Goal: Navigation & Orientation: Find specific page/section

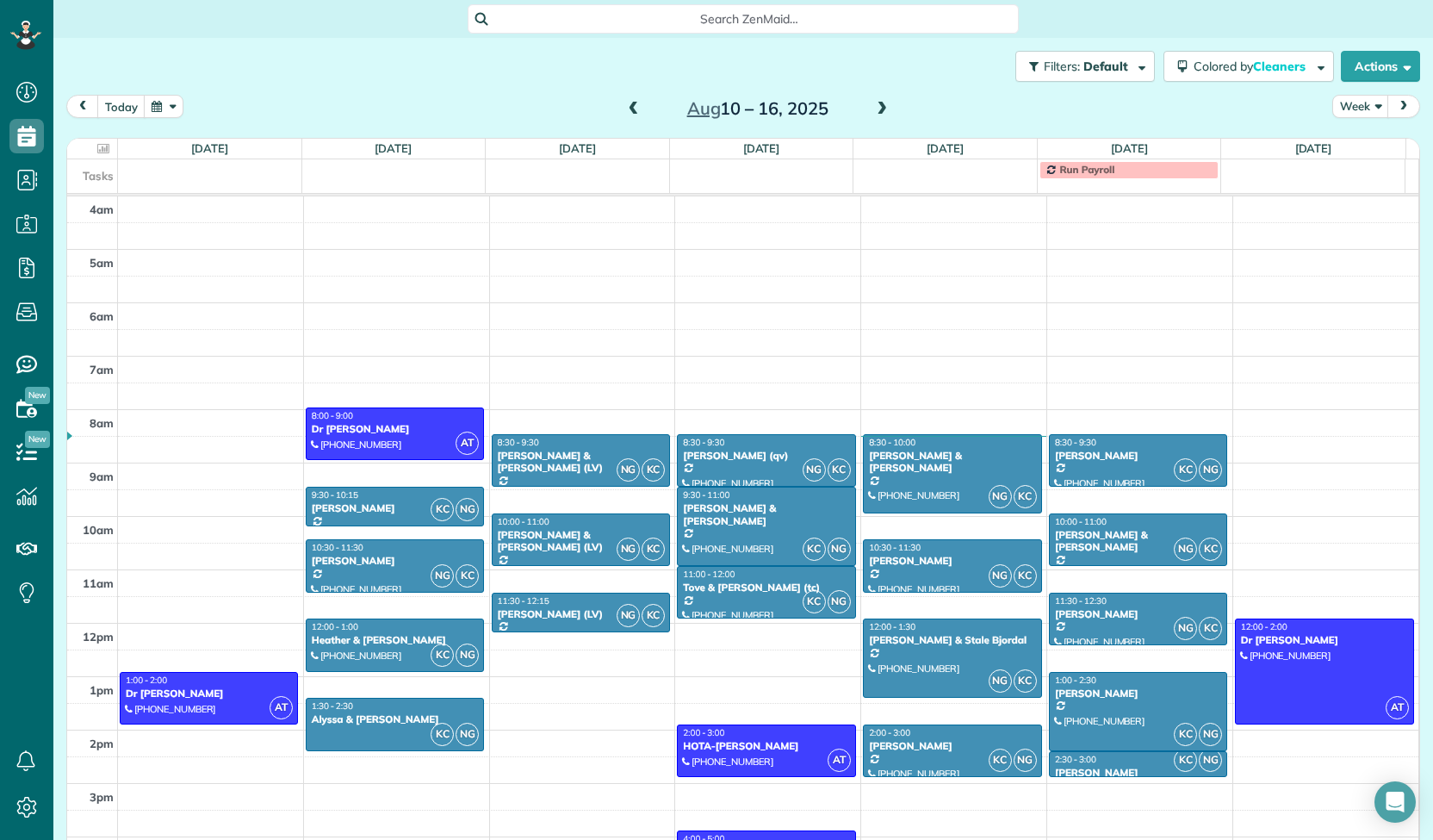
scroll to position [159, 0]
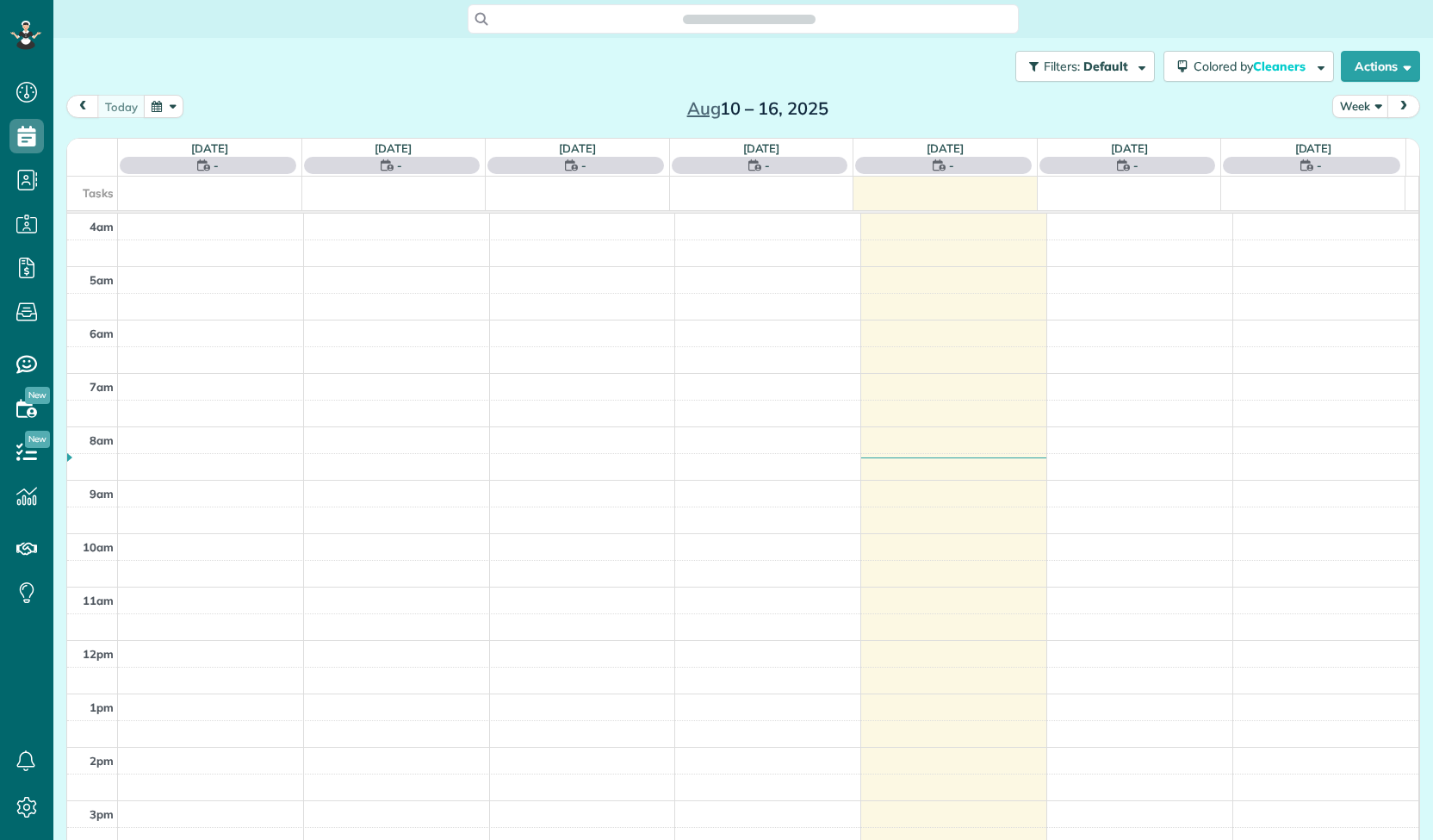
scroll to position [159, 0]
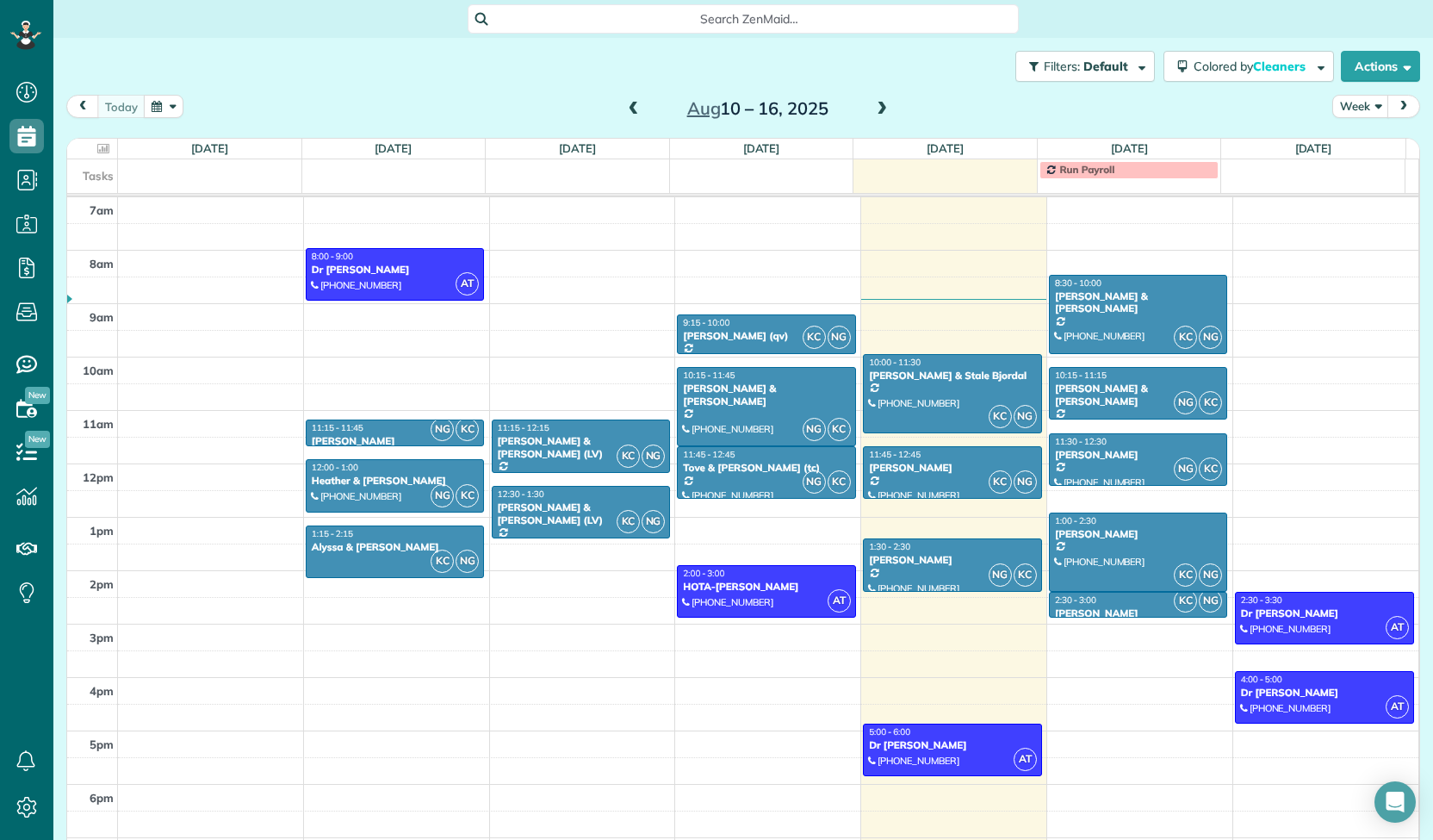
click at [878, 111] on span at bounding box center [882, 110] width 19 height 16
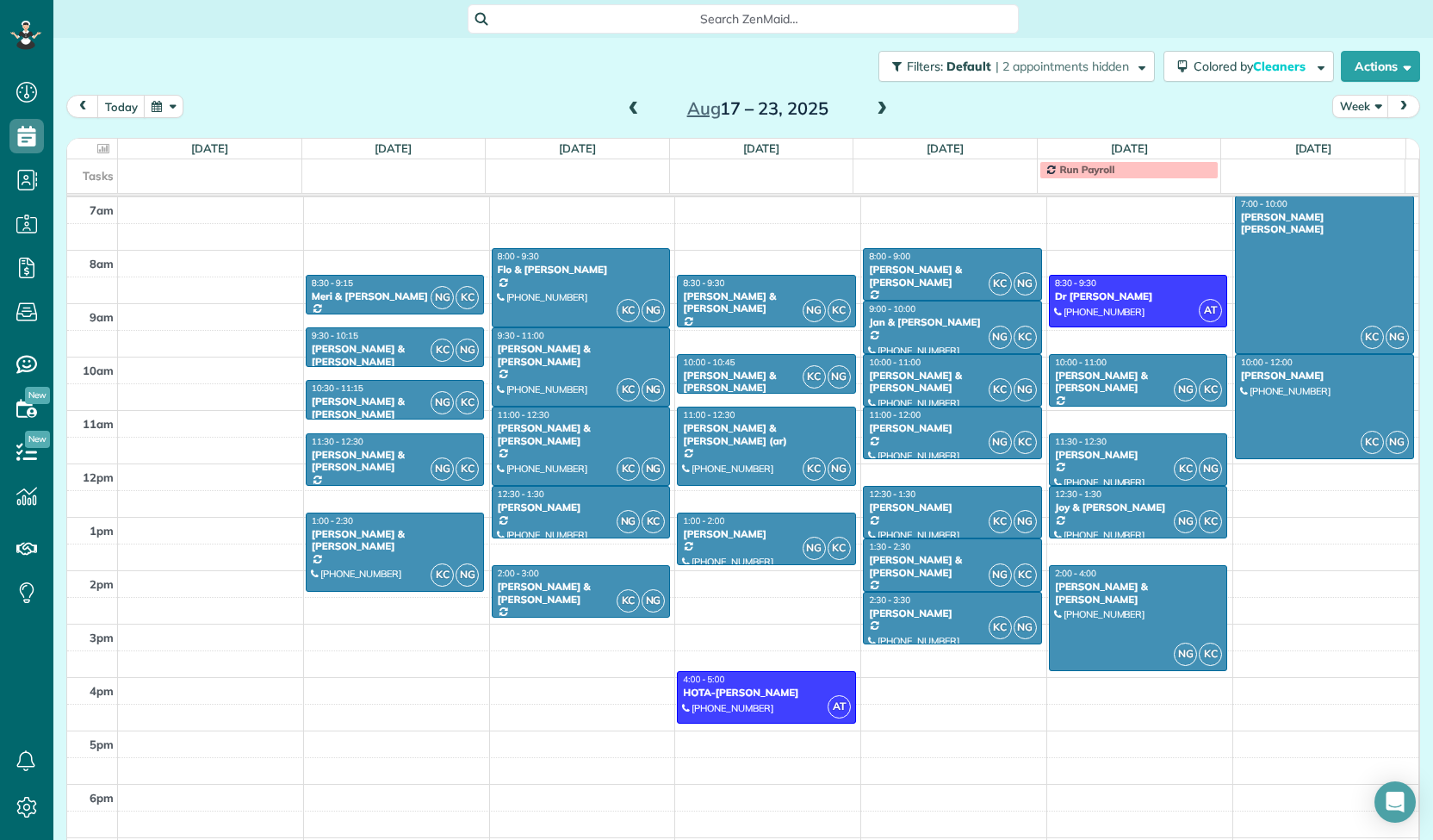
click at [625, 102] on span at bounding box center [634, 110] width 19 height 16
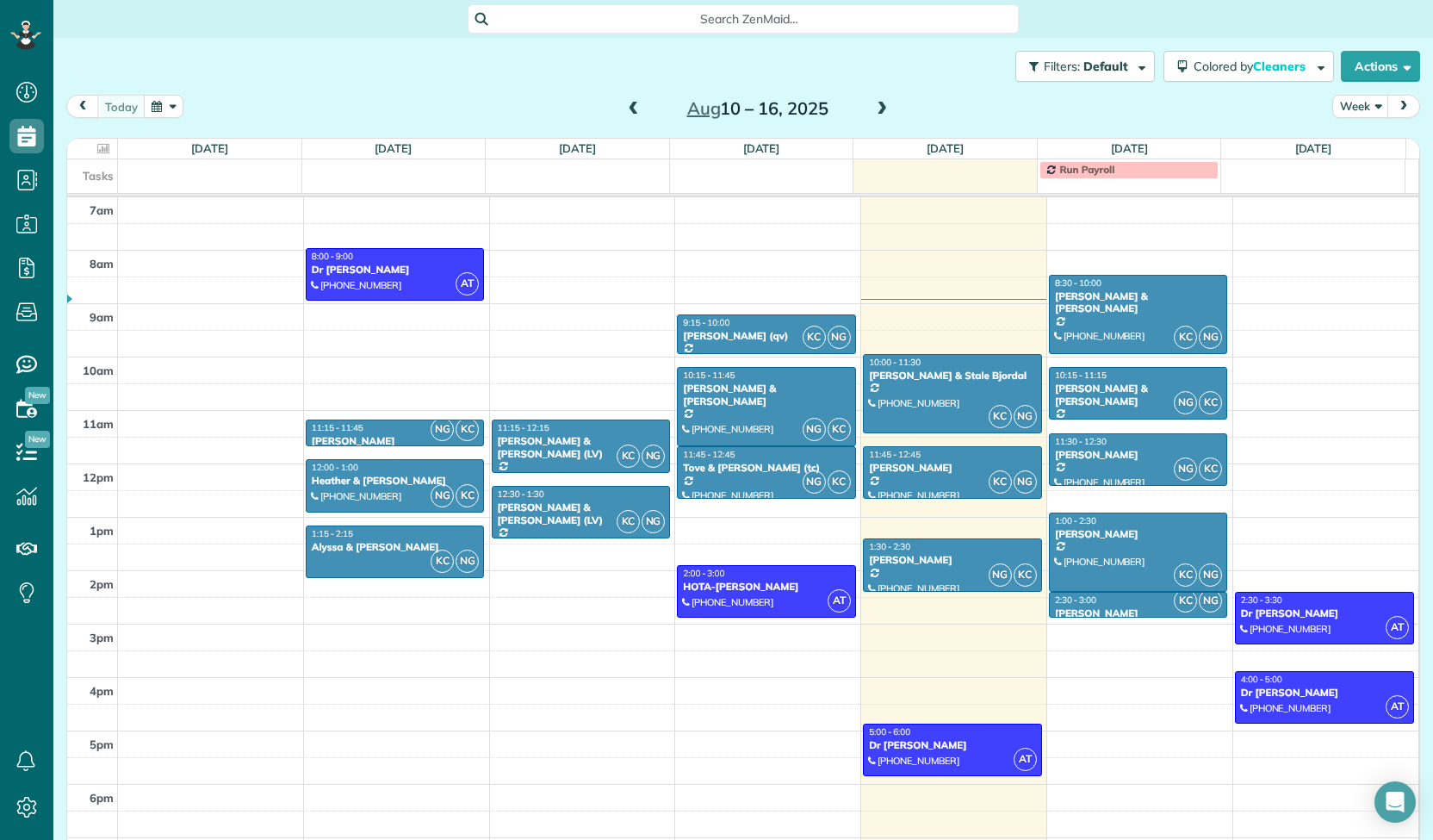
click at [625, 102] on span at bounding box center [634, 110] width 19 height 16
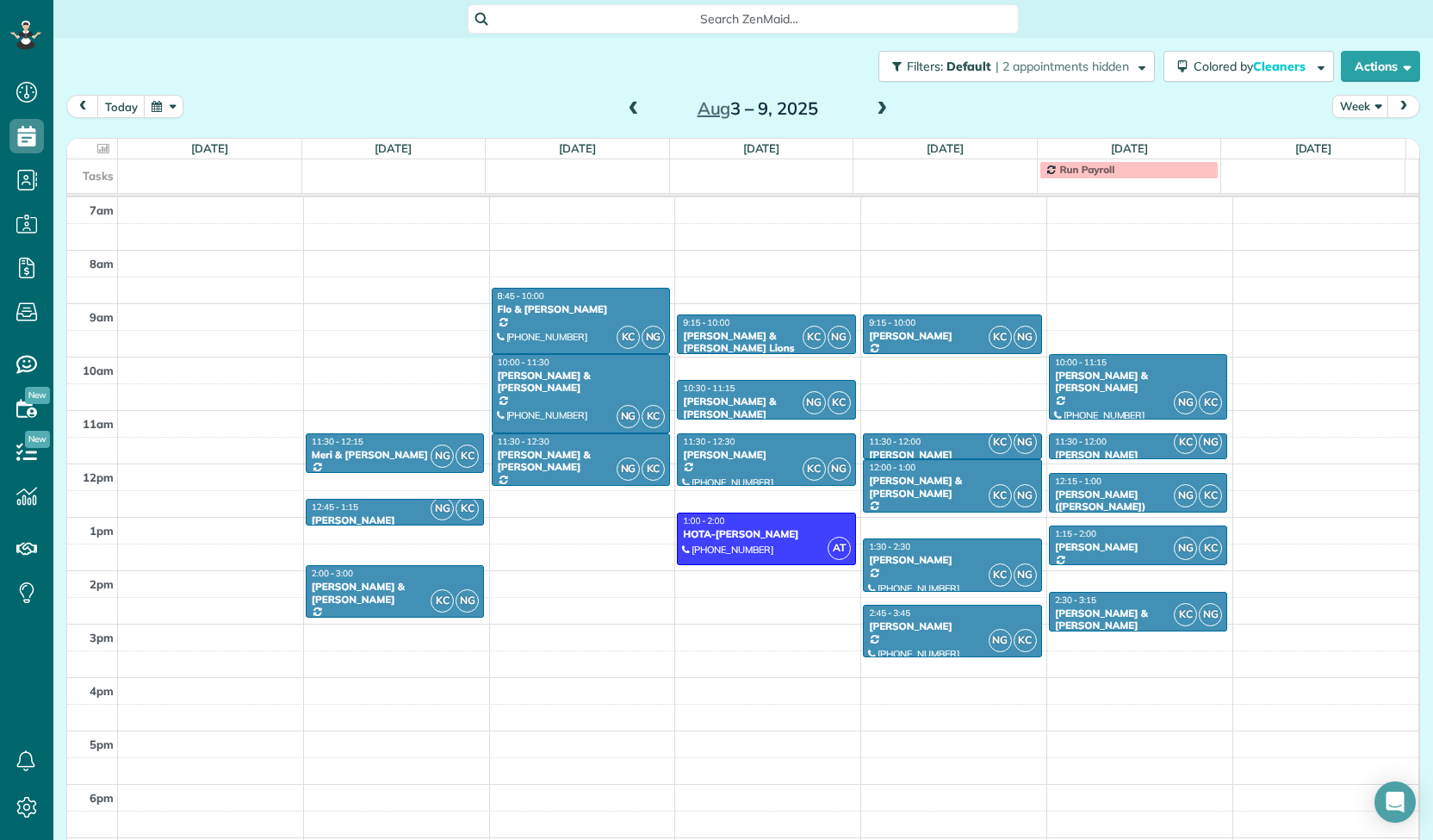
click at [634, 104] on span at bounding box center [634, 110] width 19 height 16
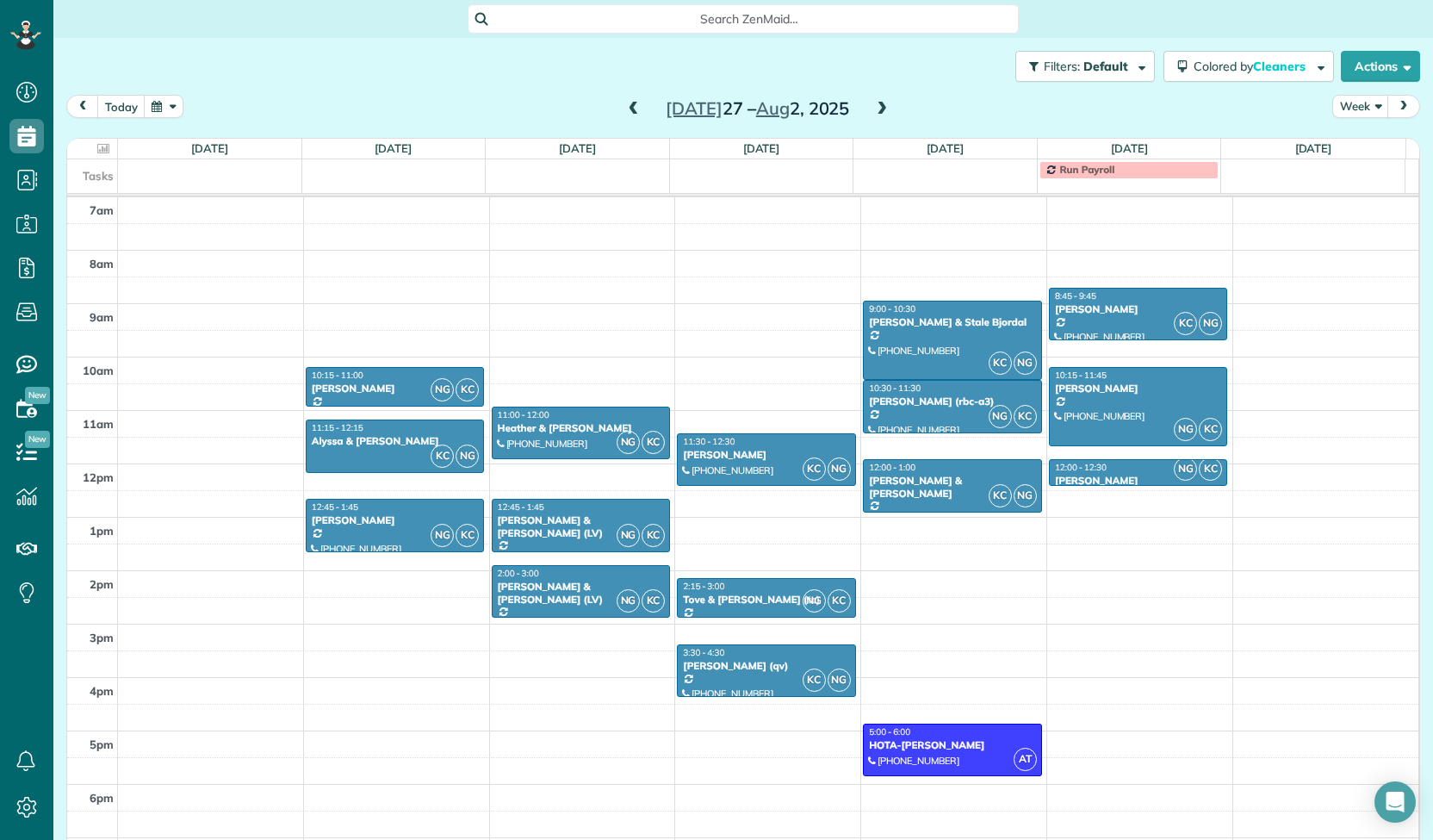
click at [880, 114] on span at bounding box center [882, 110] width 19 height 16
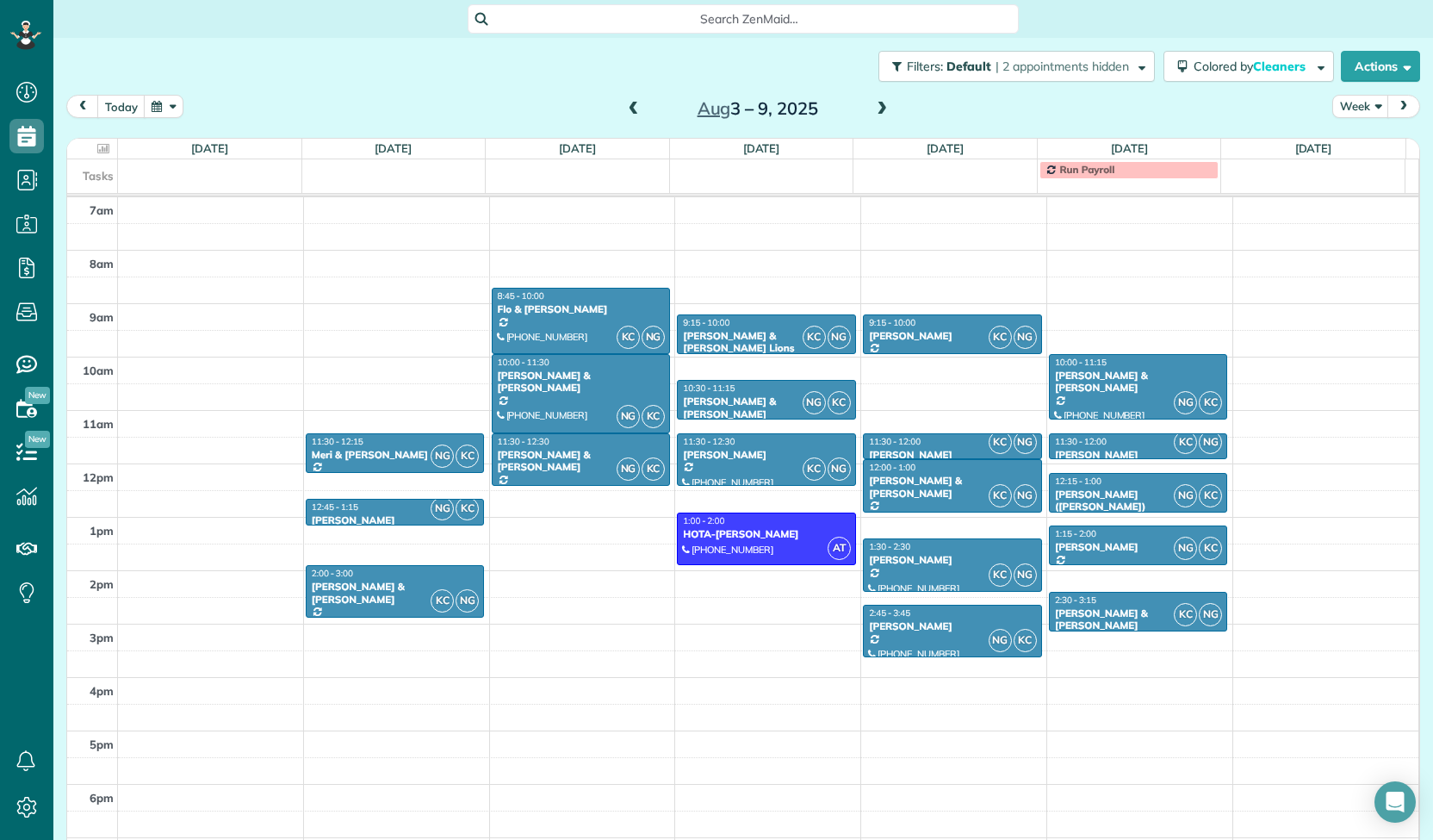
click at [880, 114] on span at bounding box center [882, 110] width 19 height 16
